Goal: Transaction & Acquisition: Obtain resource

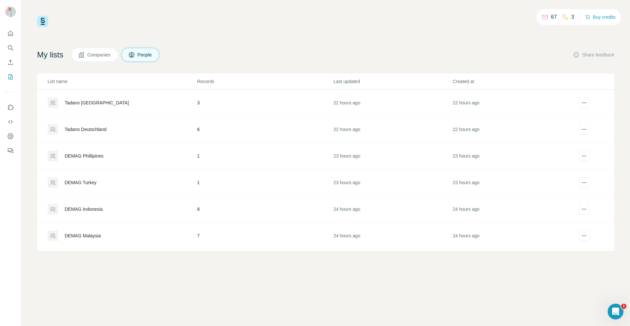
click at [85, 131] on div "Tadano Deutschland" at bounding box center [86, 129] width 42 height 7
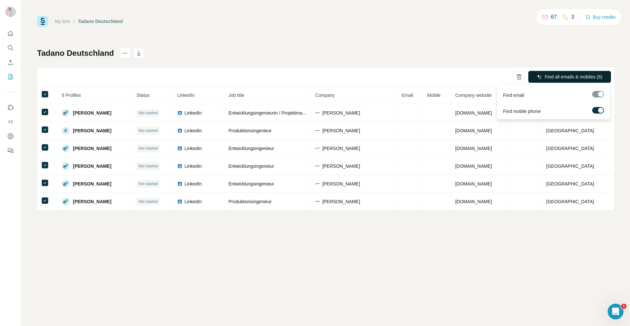
click at [547, 75] on span "Find all emails & mobiles (6)" at bounding box center [574, 77] width 58 height 7
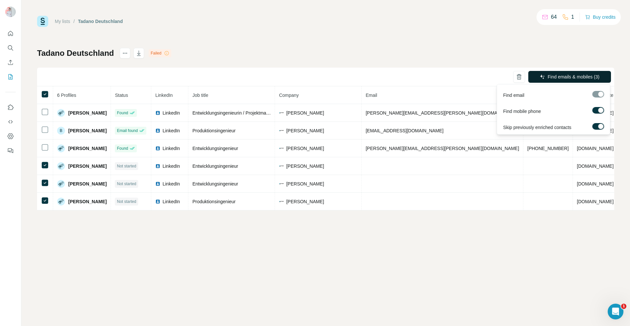
click at [565, 77] on span "Find emails & mobiles (3)" at bounding box center [574, 77] width 52 height 7
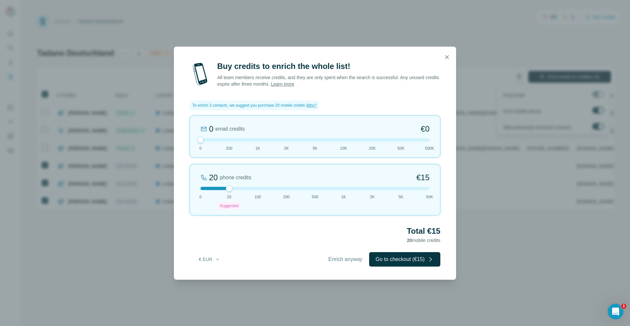
click at [444, 58] on button "button" at bounding box center [447, 57] width 13 height 13
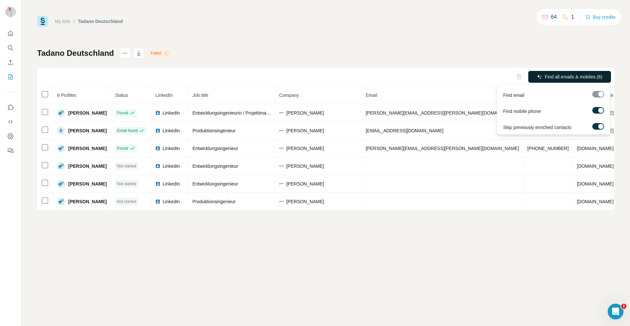
click at [597, 110] on label at bounding box center [599, 110] width 12 height 7
click at [587, 77] on span "Find emails (3)" at bounding box center [585, 77] width 31 height 7
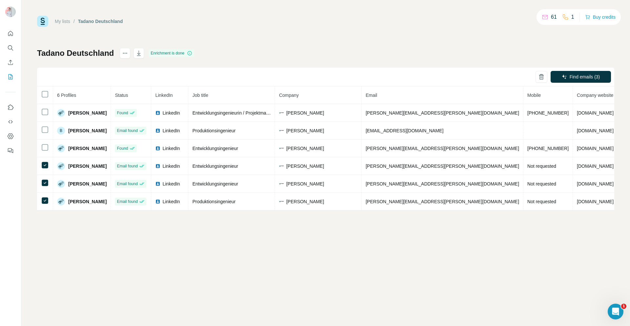
click at [415, 239] on div "My lists / [PERSON_NAME] [GEOGRAPHIC_DATA] 61 1 Buy credits Tadano Deutschland …" at bounding box center [325, 163] width 609 height 326
click at [78, 272] on div "My lists / [PERSON_NAME] [GEOGRAPHIC_DATA] 61 1 Buy credits Tadano Deutschland …" at bounding box center [325, 163] width 609 height 326
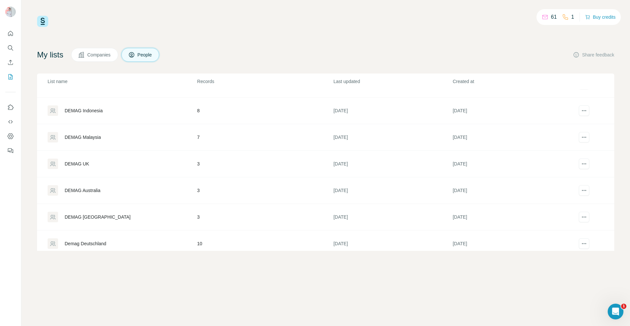
scroll to position [105, 0]
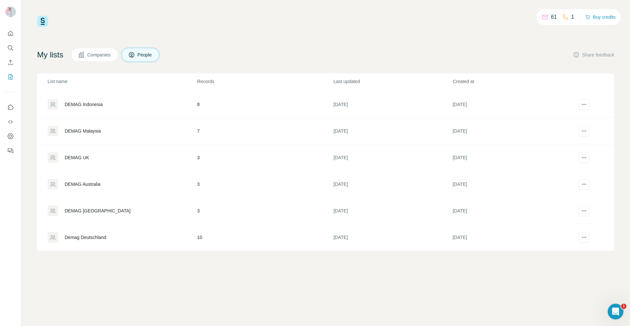
click at [90, 240] on div "Demag Deutschland" at bounding box center [86, 237] width 42 height 7
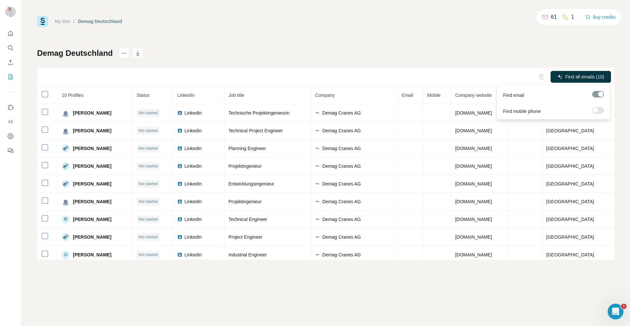
click at [582, 77] on span "Find all emails (10)" at bounding box center [585, 77] width 39 height 7
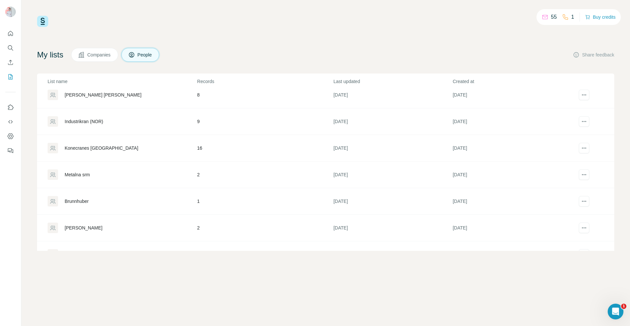
scroll to position [263, 0]
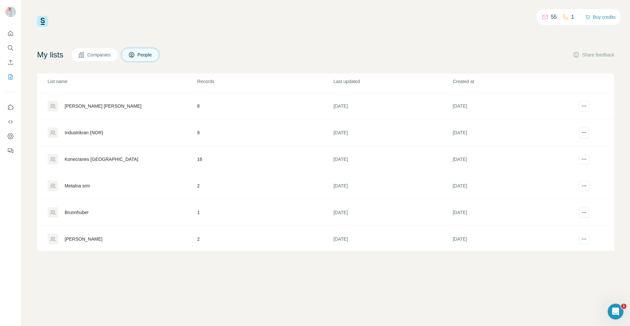
click at [88, 161] on div "Konecranes [GEOGRAPHIC_DATA]" at bounding box center [102, 159] width 74 height 7
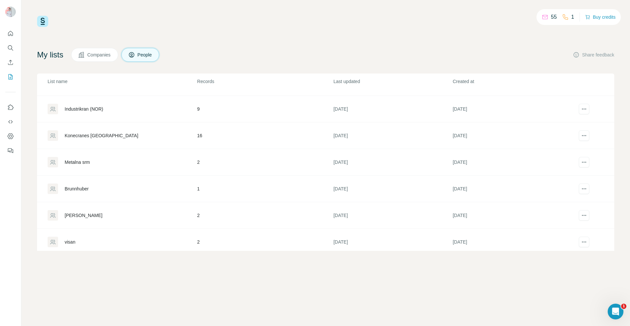
scroll to position [253, 0]
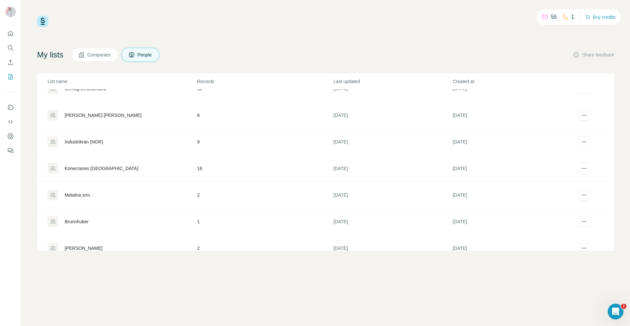
click at [85, 144] on div "Industrikran (NOR)" at bounding box center [84, 142] width 38 height 7
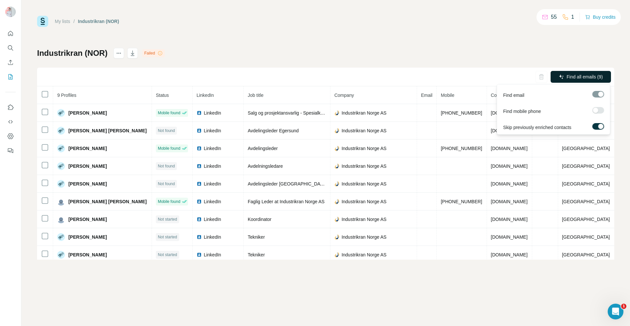
click at [589, 81] on button "Find all emails (9)" at bounding box center [581, 77] width 60 height 12
click at [584, 78] on span "Find all emails (9)" at bounding box center [585, 77] width 36 height 7
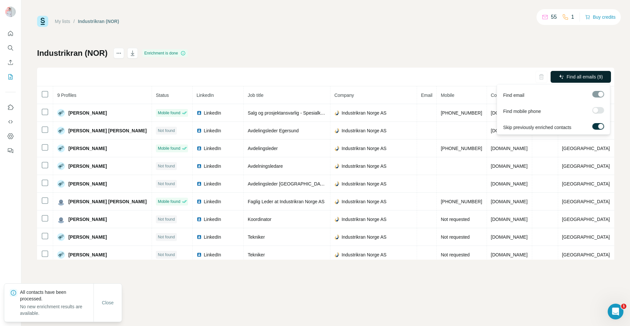
click at [589, 81] on button "Find all emails (9)" at bounding box center [581, 77] width 60 height 12
click at [589, 79] on span "Find all emails (9)" at bounding box center [585, 77] width 36 height 7
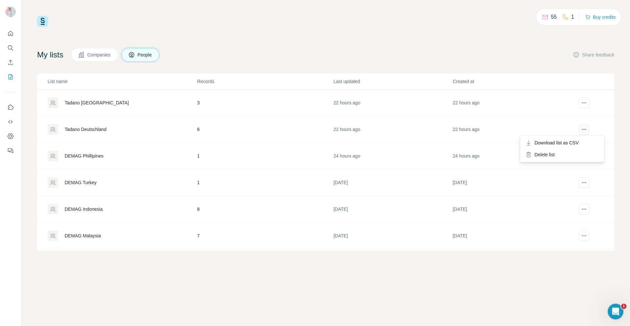
click at [584, 130] on button "actions" at bounding box center [584, 129] width 11 height 11
click at [548, 157] on div "Delete list" at bounding box center [562, 155] width 81 height 12
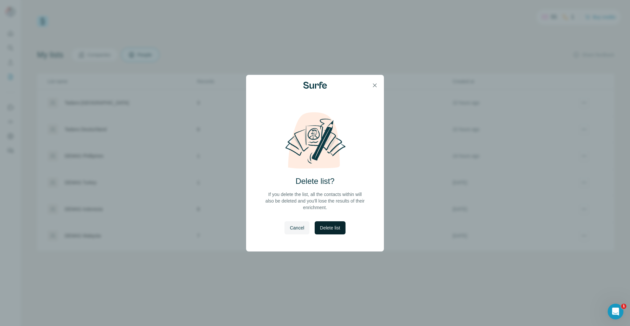
click at [327, 229] on span "Delete list" at bounding box center [330, 228] width 20 height 7
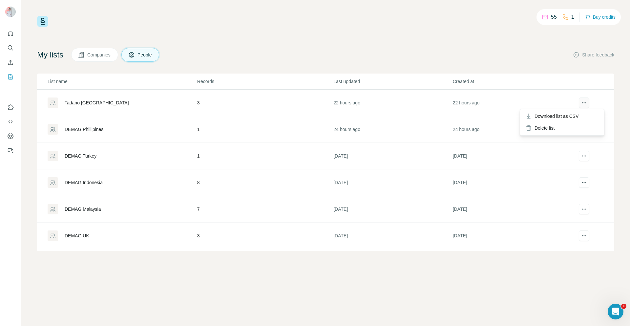
click at [581, 102] on icon "actions" at bounding box center [584, 102] width 7 height 7
click at [541, 128] on div "Delete list" at bounding box center [562, 128] width 81 height 12
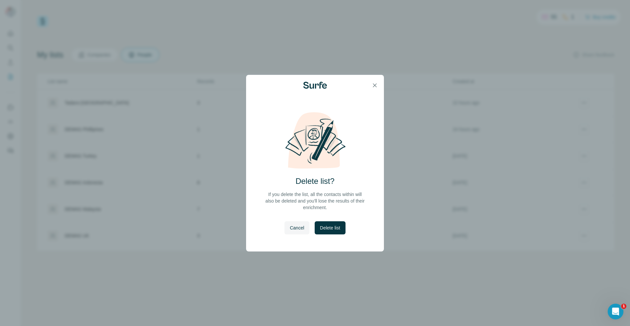
click at [328, 228] on span "Delete list" at bounding box center [330, 228] width 20 height 7
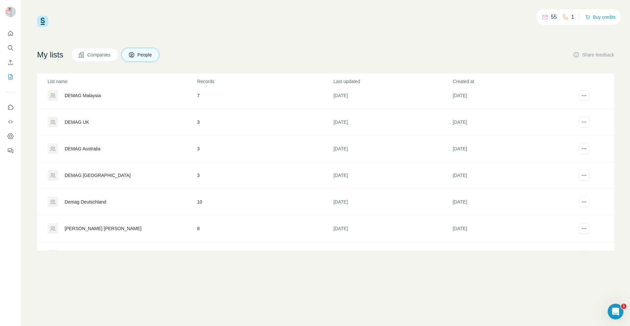
scroll to position [99, 0]
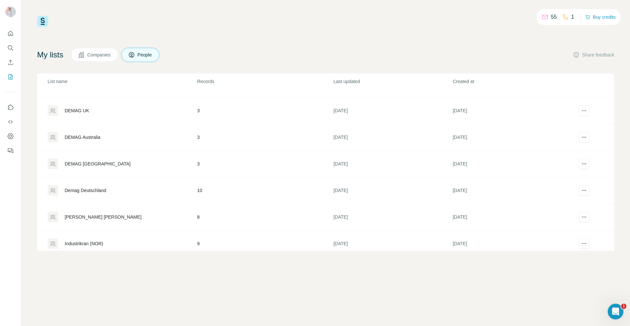
click at [92, 188] on div "Demag Deutschland" at bounding box center [86, 190] width 42 height 7
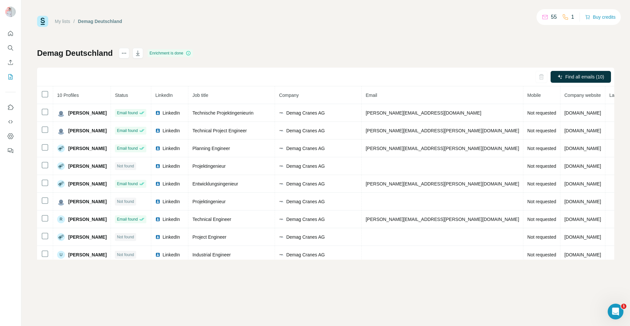
drag, startPoint x: 94, startPoint y: 267, endPoint x: 94, endPoint y: 274, distance: 6.3
click at [94, 274] on div "My lists / Demag [GEOGRAPHIC_DATA] 55 1 Buy credits Demag Deutschland Enrichmen…" at bounding box center [325, 163] width 609 height 326
click at [140, 54] on icon "button" at bounding box center [138, 53] width 7 height 7
click at [190, 284] on div "My lists / Demag [GEOGRAPHIC_DATA] 55 1 Buy credits Demag Deutschland Enrichmen…" at bounding box center [325, 163] width 609 height 326
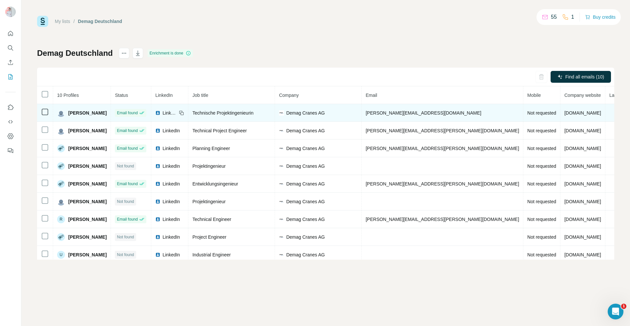
click at [104, 114] on span "[PERSON_NAME]" at bounding box center [87, 113] width 38 height 7
drag, startPoint x: 69, startPoint y: 113, endPoint x: 113, endPoint y: 115, distance: 44.0
click at [113, 115] on tr "[PERSON_NAME] Email found LinkedIn Technische Projektingenieurin Demag Cranes A…" at bounding box center [362, 113] width 650 height 18
drag, startPoint x: 379, startPoint y: 113, endPoint x: 417, endPoint y: 117, distance: 37.9
click at [417, 117] on td "[PERSON_NAME][EMAIL_ADDRESS][DOMAIN_NAME]" at bounding box center [443, 113] width 162 height 18
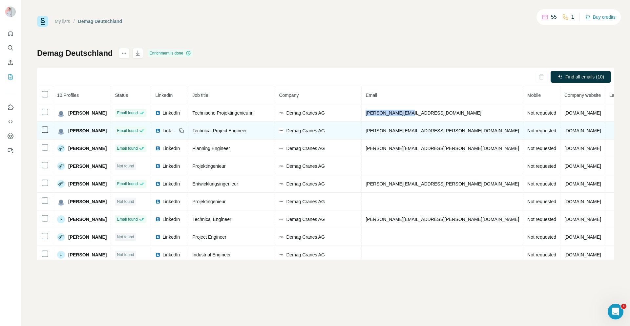
copy span "[PERSON_NAME].dignas"
drag, startPoint x: 421, startPoint y: 131, endPoint x: 380, endPoint y: 131, distance: 41.4
click at [380, 131] on span "[PERSON_NAME][EMAIL_ADDRESS][PERSON_NAME][DOMAIN_NAME]" at bounding box center [443, 130] width 154 height 5
copy span "[PERSON_NAME].[PERSON_NAME]"
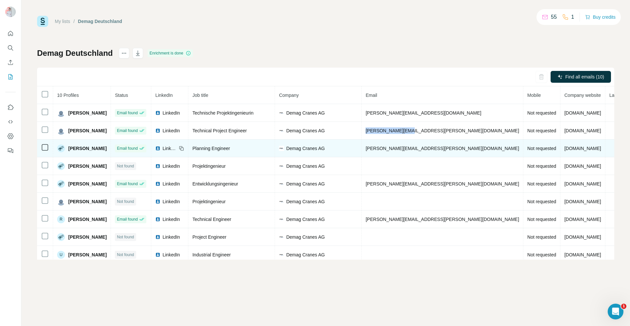
drag, startPoint x: 102, startPoint y: 149, endPoint x: 69, endPoint y: 151, distance: 33.6
click at [69, 151] on div "[PERSON_NAME]" at bounding box center [82, 148] width 50 height 8
copy span "[PERSON_NAME]"
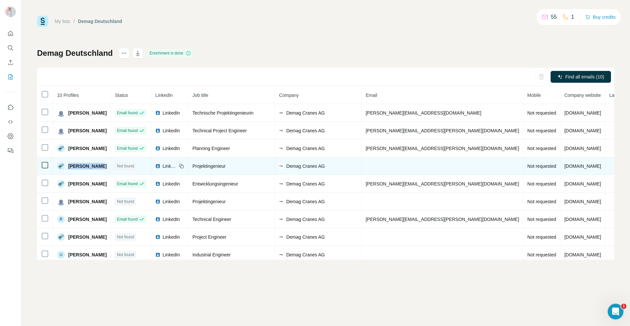
drag, startPoint x: 99, startPoint y: 166, endPoint x: 68, endPoint y: 163, distance: 31.4
click at [68, 163] on div "[PERSON_NAME]" at bounding box center [82, 166] width 50 height 8
copy span "[PERSON_NAME]"
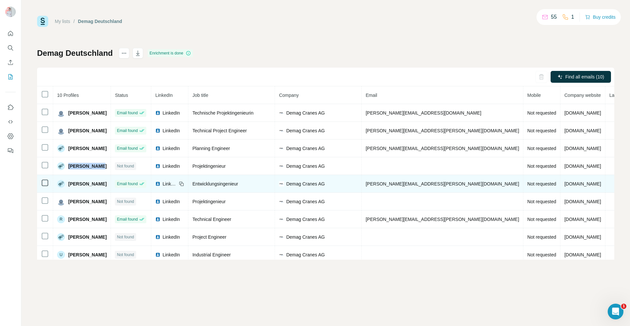
drag, startPoint x: 99, startPoint y: 184, endPoint x: 64, endPoint y: 183, distance: 34.8
click at [64, 183] on div "[PERSON_NAME]" at bounding box center [82, 184] width 50 height 8
copy div "[PERSON_NAME]"
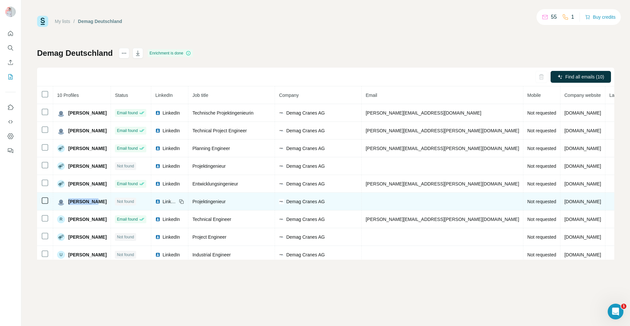
drag, startPoint x: 95, startPoint y: 201, endPoint x: 70, endPoint y: 205, distance: 25.2
click at [70, 205] on div "[PERSON_NAME]" at bounding box center [82, 202] width 50 height 8
copy span "[PERSON_NAME]"
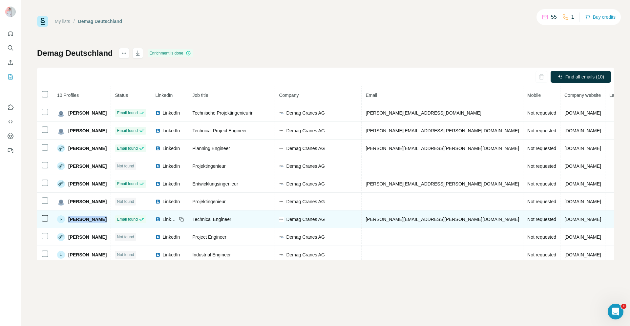
drag, startPoint x: 103, startPoint y: 218, endPoint x: 69, endPoint y: 220, distance: 34.5
click at [69, 220] on div "R [PERSON_NAME]" at bounding box center [82, 219] width 50 height 8
copy span "[PERSON_NAME]"
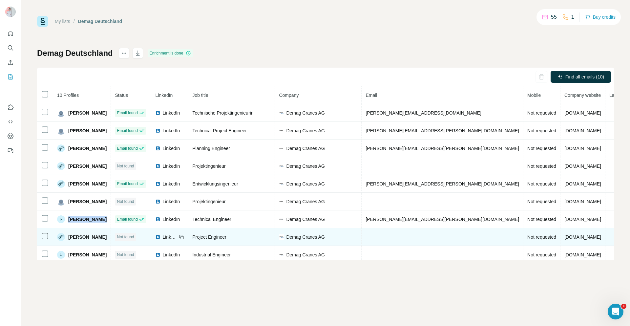
drag, startPoint x: 107, startPoint y: 238, endPoint x: 70, endPoint y: 235, distance: 37.2
click at [70, 235] on td "[PERSON_NAME]" at bounding box center [82, 237] width 58 height 18
copy span "[PERSON_NAME]"
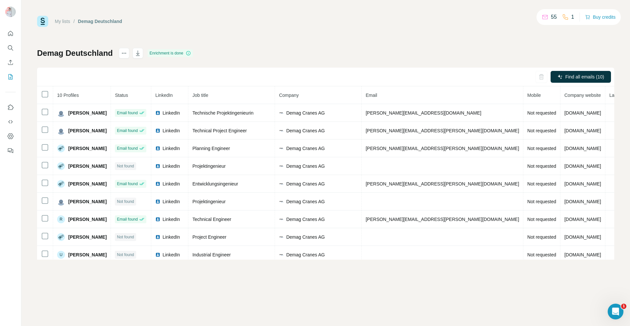
scroll to position [22, 0]
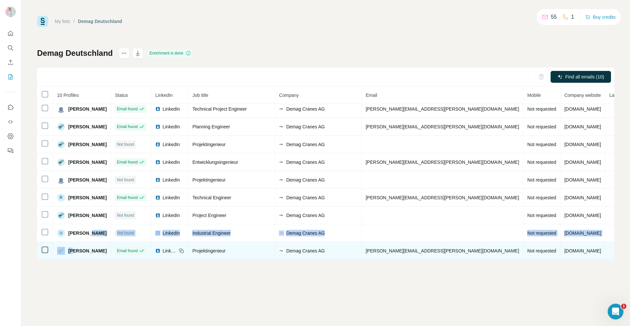
drag, startPoint x: 92, startPoint y: 255, endPoint x: 73, endPoint y: 255, distance: 19.4
click at [73, 255] on tbody "[PERSON_NAME] Email found LinkedIn Technische Projektingenieurin Demag Cranes A…" at bounding box center [362, 170] width 650 height 177
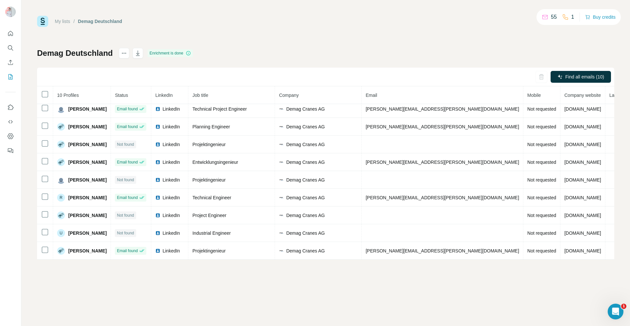
click at [73, 283] on div "My lists / Demag [GEOGRAPHIC_DATA] 55 1 Buy credits Demag Deutschland Enrichmen…" at bounding box center [325, 163] width 609 height 326
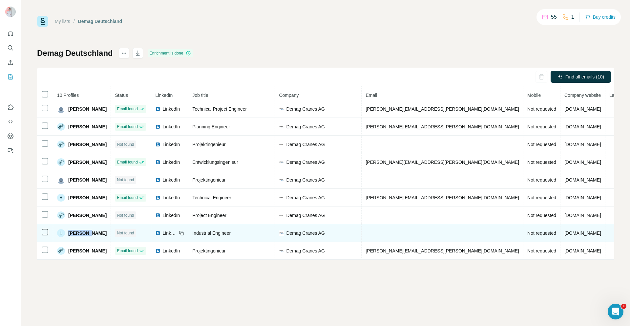
drag, startPoint x: 93, startPoint y: 233, endPoint x: 68, endPoint y: 234, distance: 25.0
click at [68, 234] on div "U [PERSON_NAME]" at bounding box center [82, 233] width 50 height 8
copy span "[PERSON_NAME]"
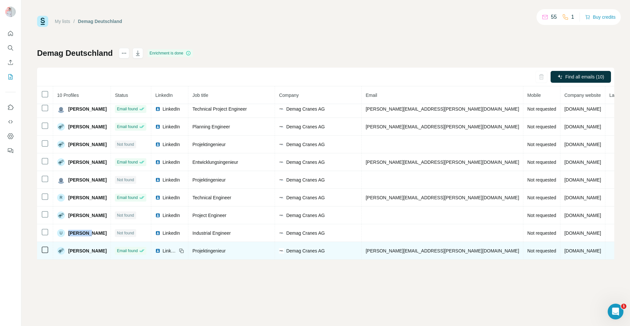
drag, startPoint x: 104, startPoint y: 251, endPoint x: 70, endPoint y: 253, distance: 33.9
click at [70, 253] on div "[PERSON_NAME]" at bounding box center [82, 251] width 50 height 8
copy span "[PERSON_NAME]"
